Goal: Information Seeking & Learning: Learn about a topic

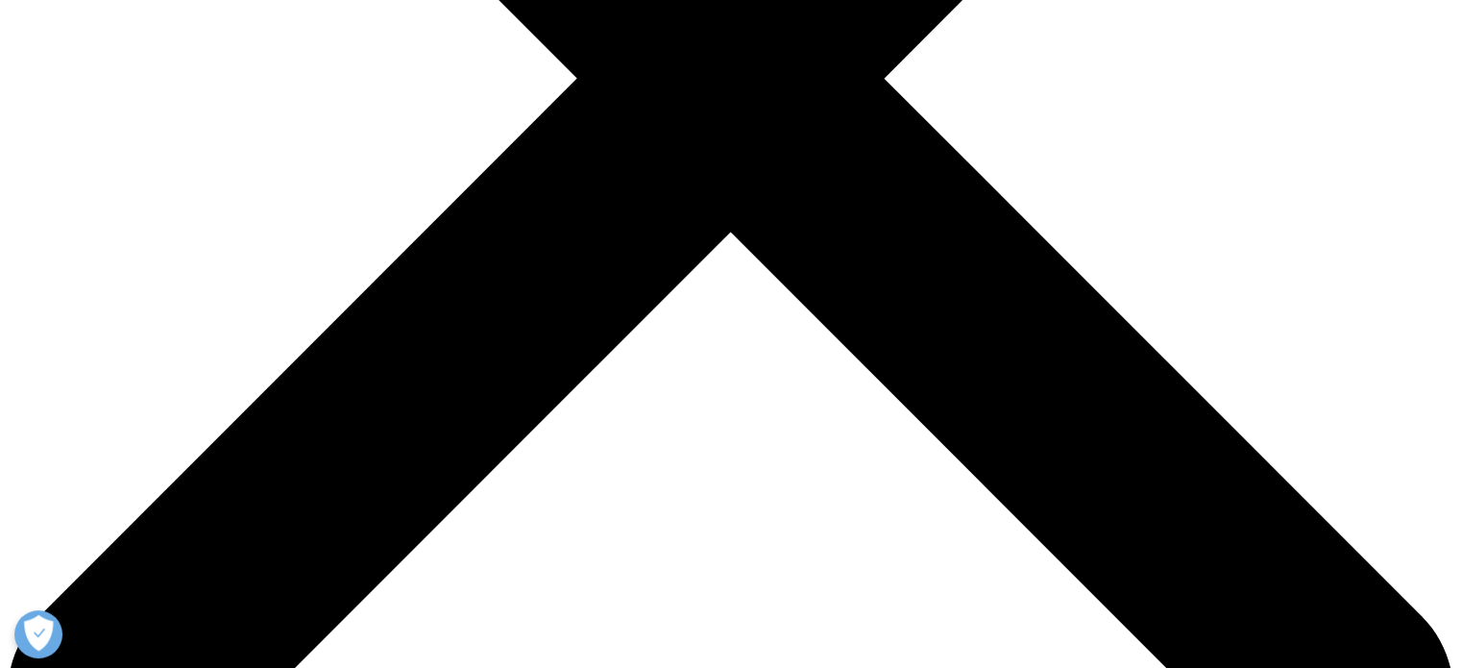
scroll to position [672, 0]
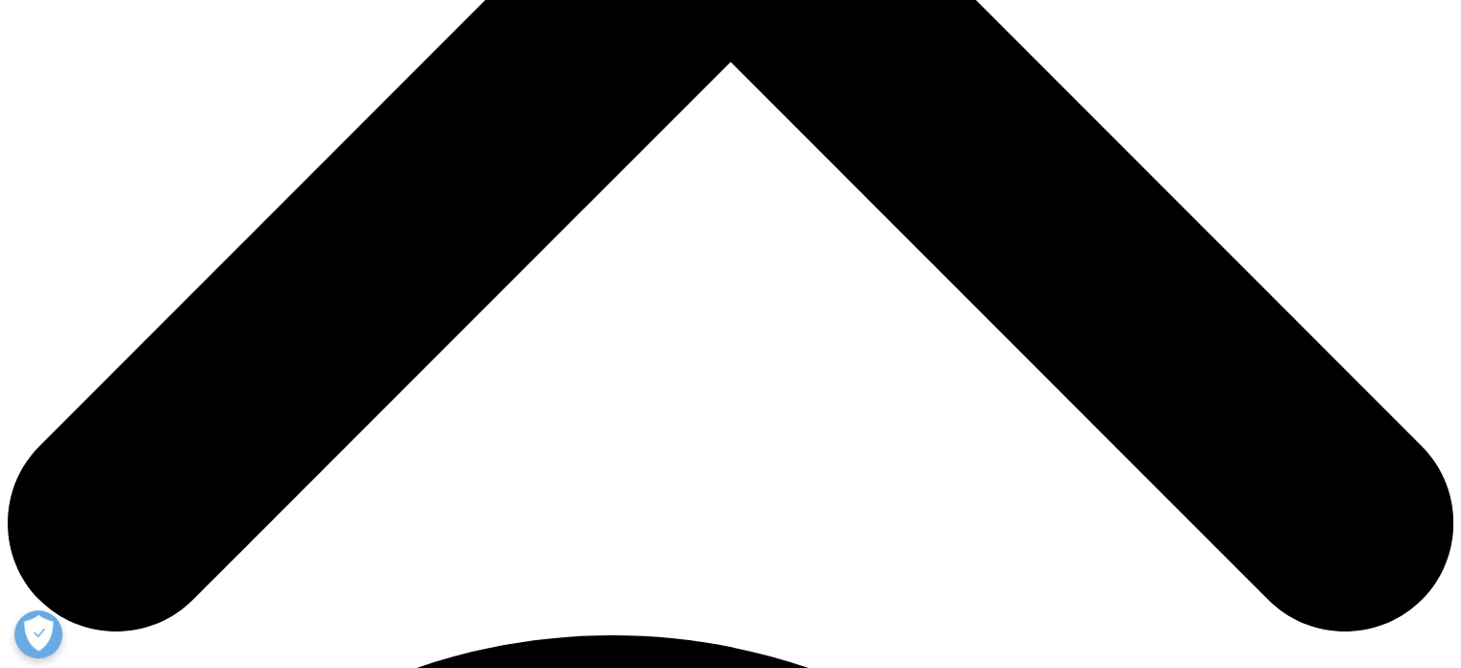
scroll to position [864, 0]
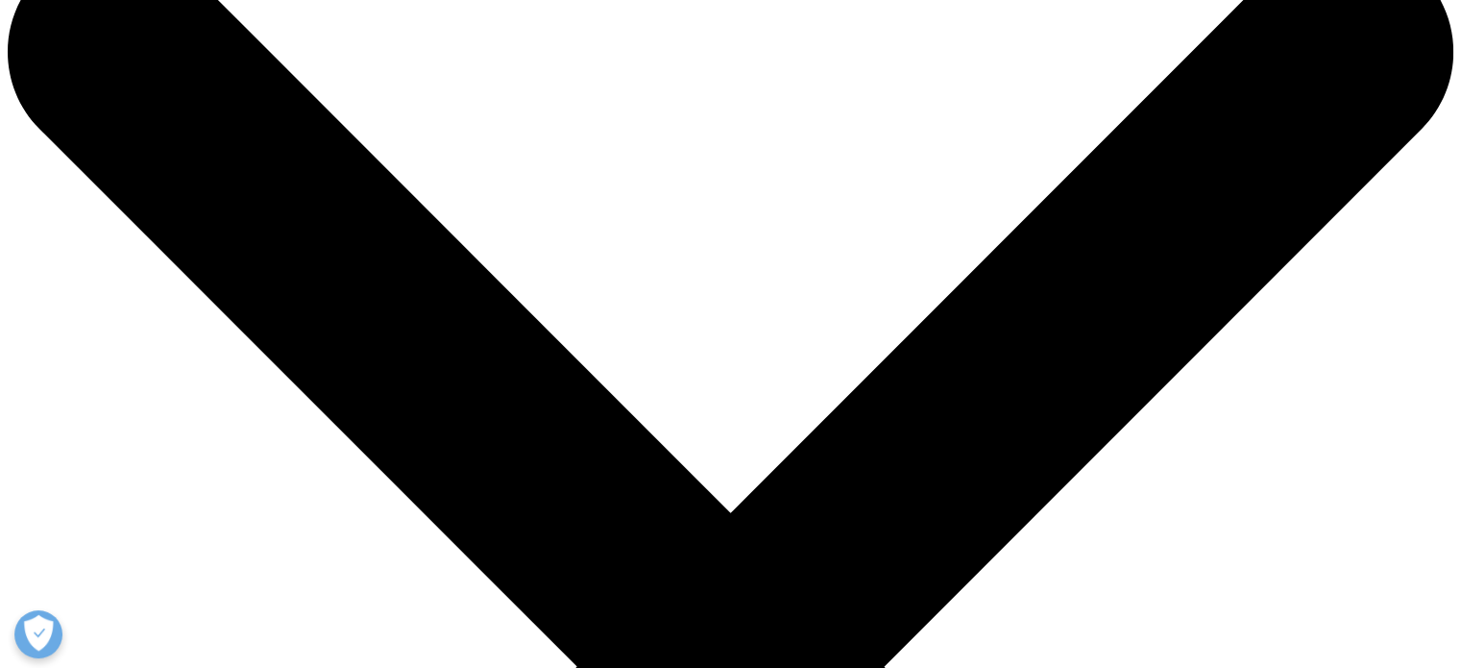
scroll to position [0, 0]
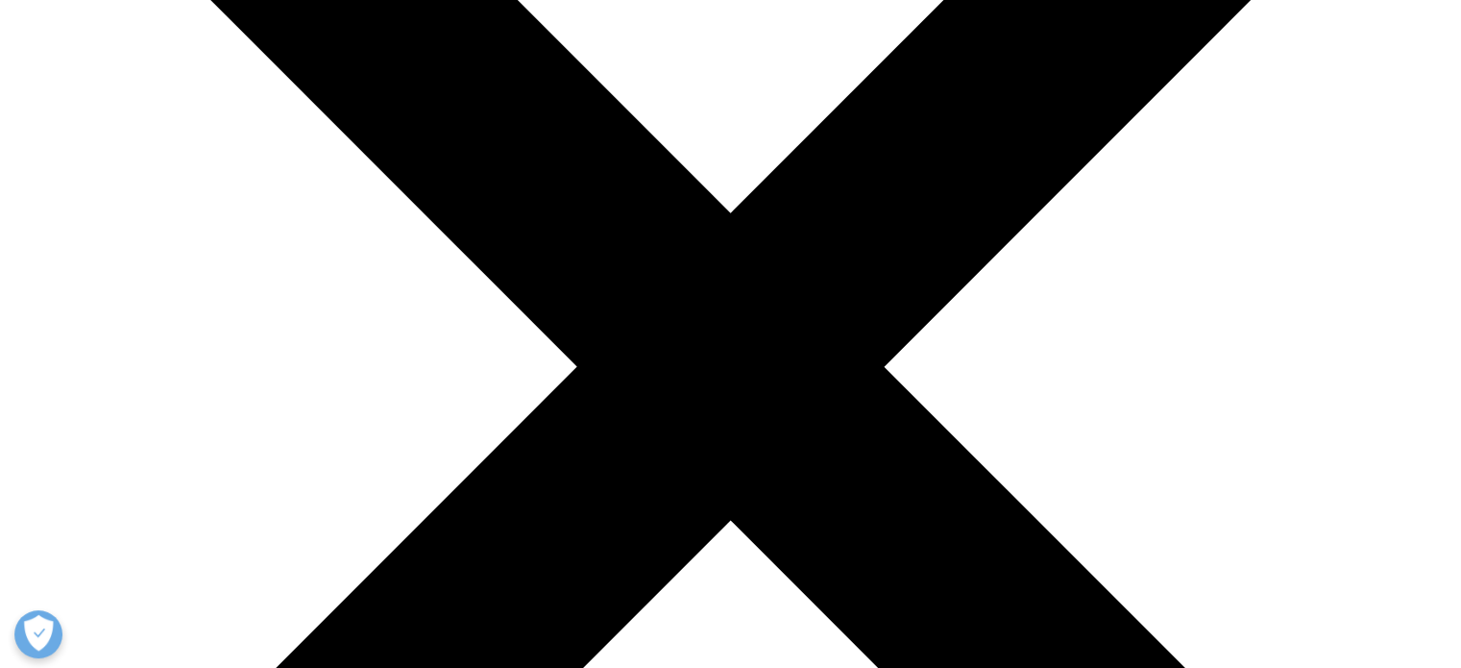
scroll to position [515, 0]
